Goal: Information Seeking & Learning: Learn about a topic

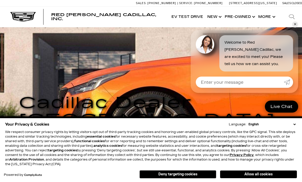
click at [261, 172] on button "Allow all cookies" at bounding box center [258, 175] width 77 height 8
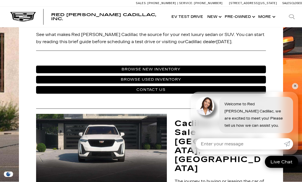
scroll to position [204, 0]
click at [233, 66] on link "Browse New Inventory" at bounding box center [151, 70] width 230 height 8
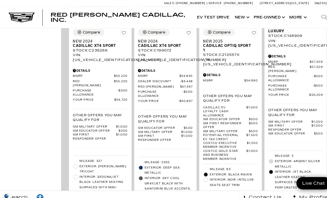
scroll to position [931, 0]
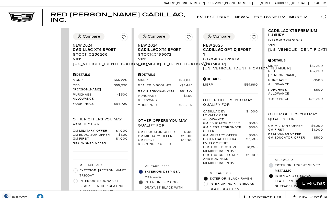
click at [148, 46] on span "New 2024" at bounding box center [160, 44] width 49 height 4
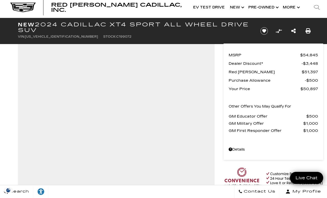
scroll to position [9, 0]
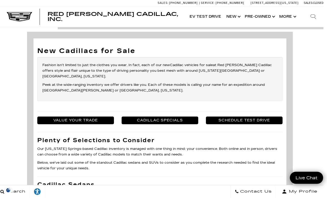
scroll to position [1714, 4]
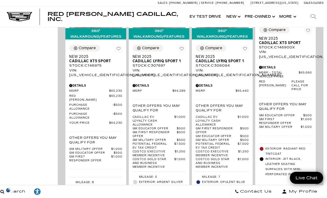
scroll to position [1223, 4]
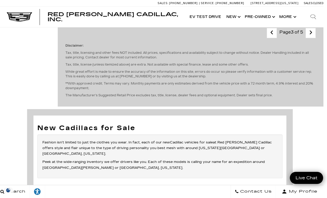
scroll to position [1440, 4]
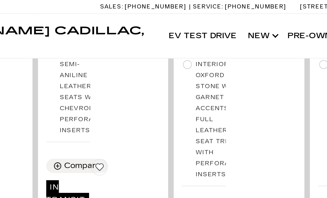
scroll to position [409, 4]
